Goal: Obtain resource: Obtain resource

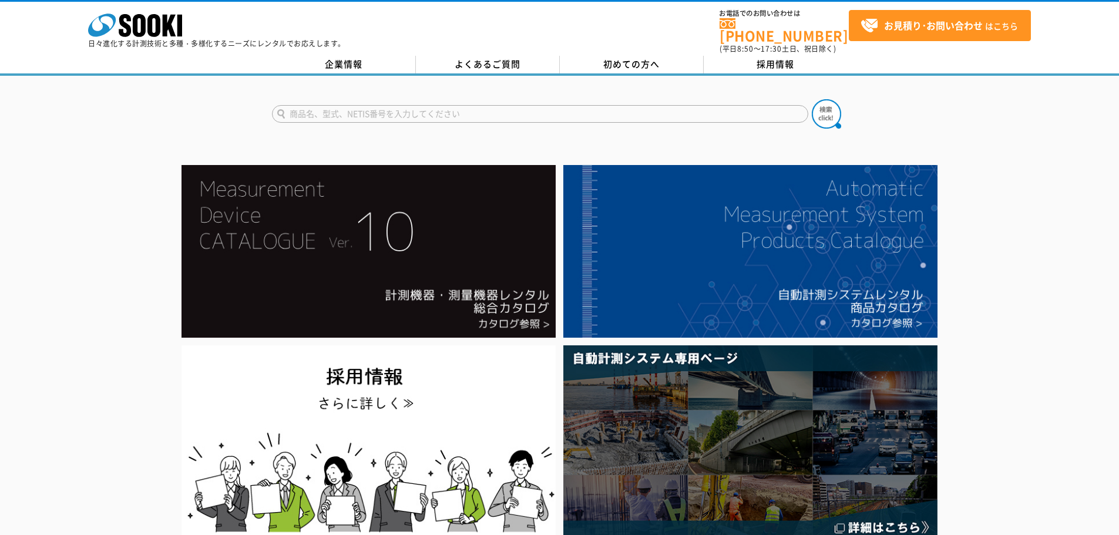
click at [369, 105] on input "text" at bounding box center [540, 114] width 536 height 18
paste input "D-TECT 200"
type input "D-TECT 200"
click at [812, 99] on button at bounding box center [826, 113] width 29 height 29
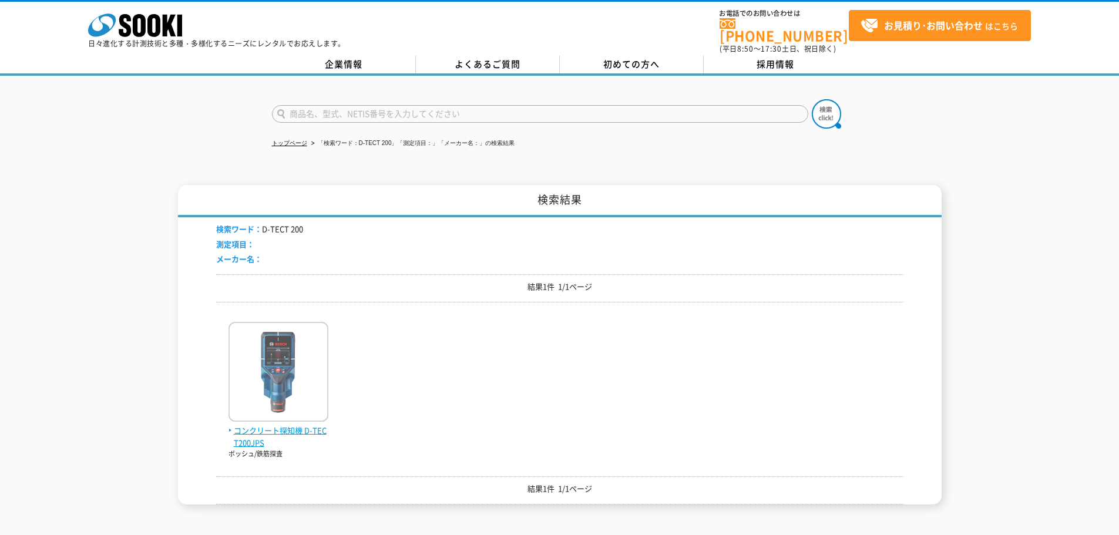
click at [275, 425] on span "コンクリート探知機 D-TECT200JPS" at bounding box center [278, 437] width 100 height 25
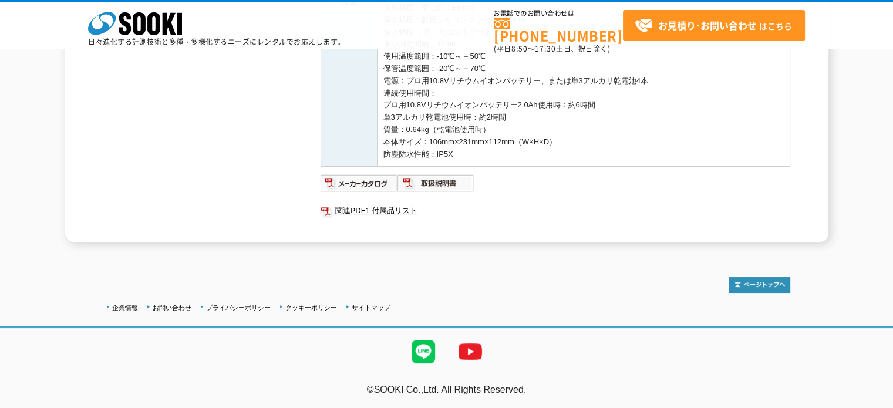
scroll to position [310, 0]
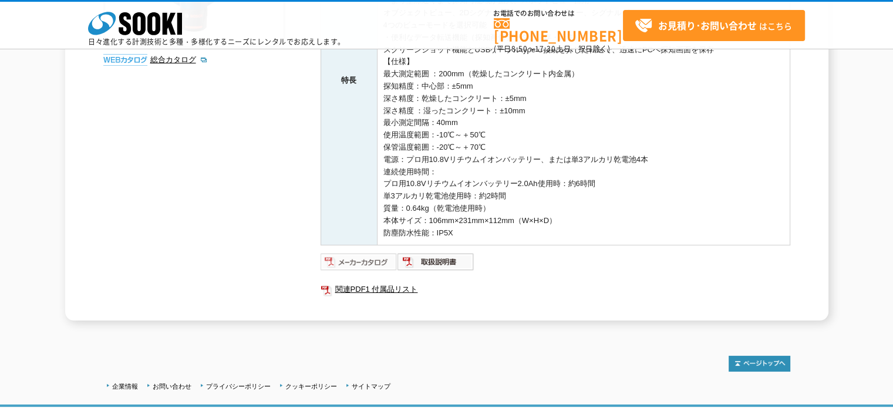
click at [356, 262] on img at bounding box center [359, 262] width 77 height 19
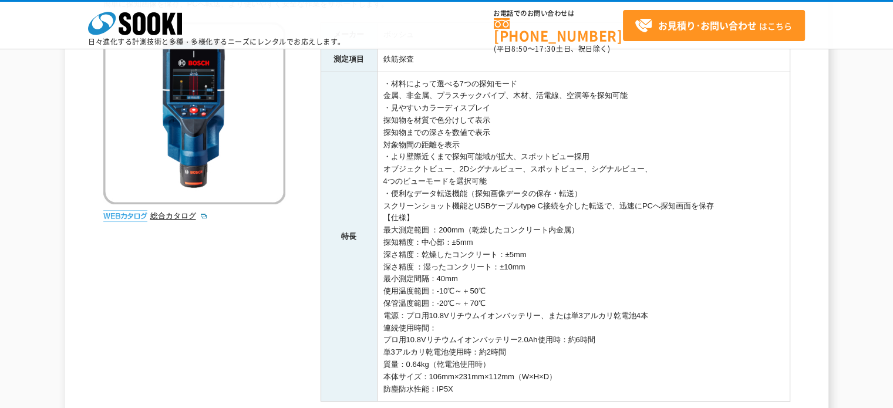
scroll to position [233, 0]
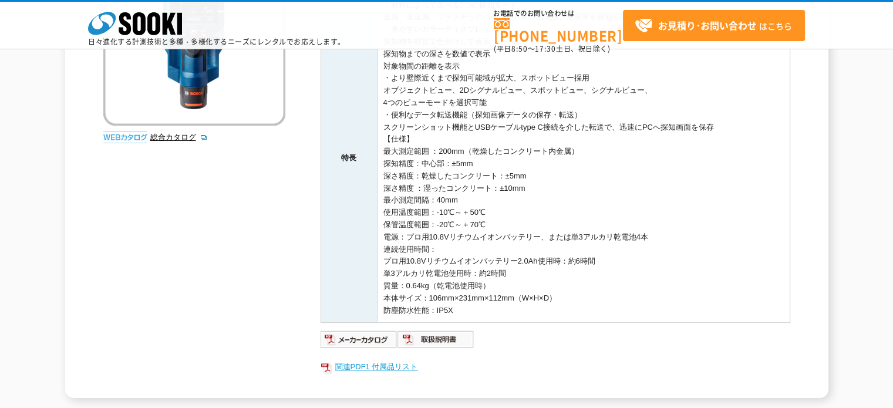
click at [364, 368] on link "関連PDF1 付属品リスト" at bounding box center [556, 366] width 470 height 15
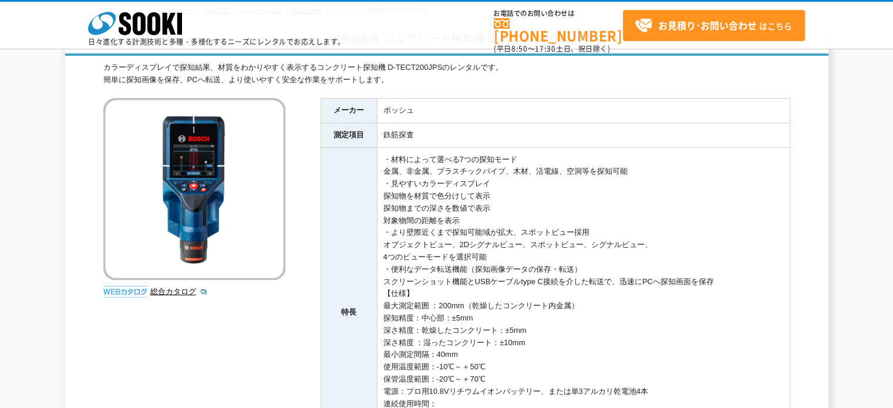
scroll to position [0, 0]
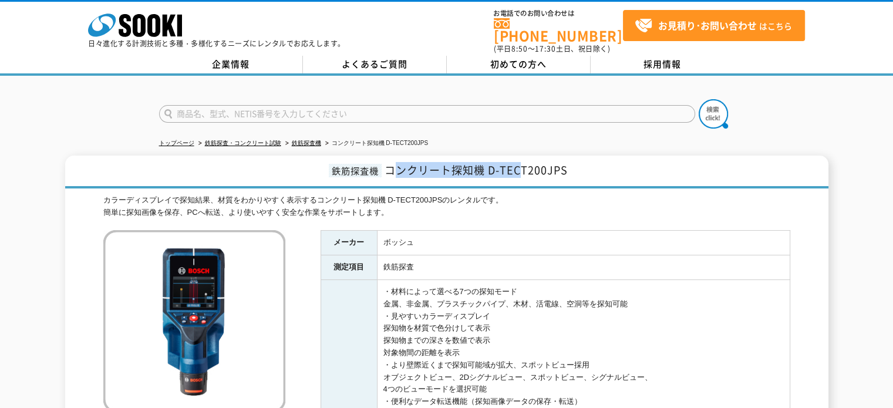
drag, startPoint x: 390, startPoint y: 161, endPoint x: 519, endPoint y: 159, distance: 129.2
click at [519, 162] on span "コンクリート探知機 D-TECT200JPS" at bounding box center [476, 170] width 183 height 16
drag, startPoint x: 539, startPoint y: 202, endPoint x: 415, endPoint y: 171, distance: 127.8
click at [538, 202] on div "カラーディスプレイで探知結果、材質をわかりやすく表示するコンクリート探知機 D-TECT200JPSのレンタルです。 簡単に探知画像を保存、PCへ転送、より使…" at bounding box center [446, 206] width 687 height 25
drag, startPoint x: 384, startPoint y: 160, endPoint x: 578, endPoint y: 158, distance: 194.4
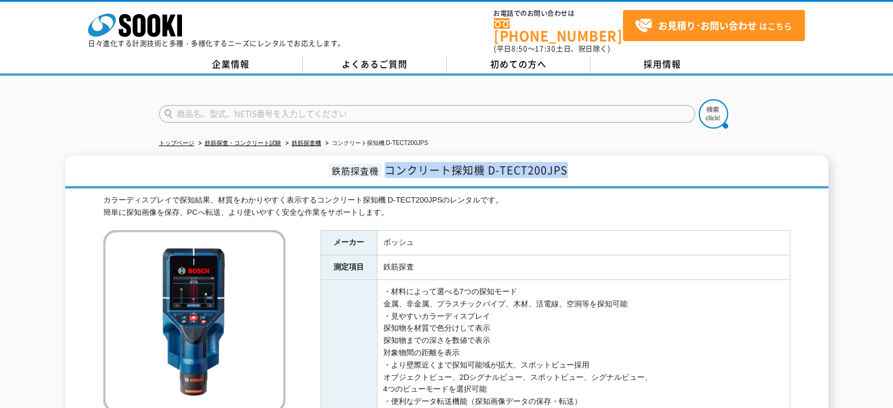
click at [578, 158] on h1 "鉄筋探査機 コンクリート探知機 D-TECT200JPS" at bounding box center [446, 172] width 763 height 33
copy span "コンクリート探知機 D-TECT200JPS"
